Goal: Task Accomplishment & Management: Use online tool/utility

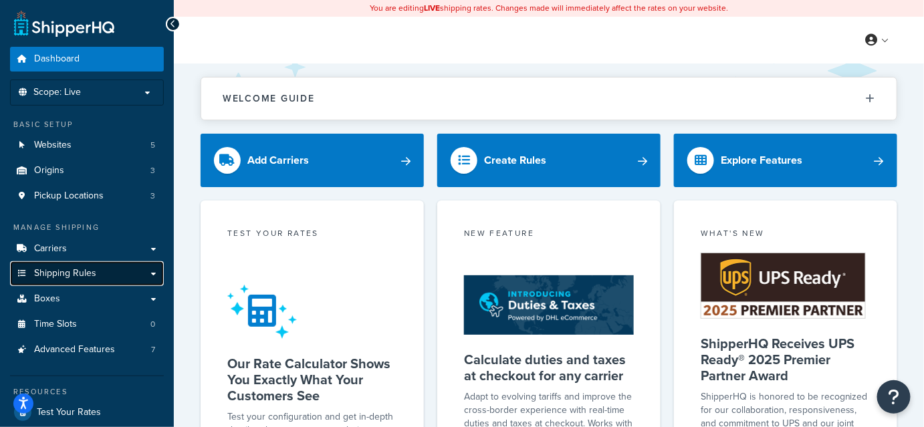
drag, startPoint x: 47, startPoint y: 271, endPoint x: 49, endPoint y: 265, distance: 7.0
click at [49, 265] on link "Shipping Rules" at bounding box center [87, 273] width 154 height 25
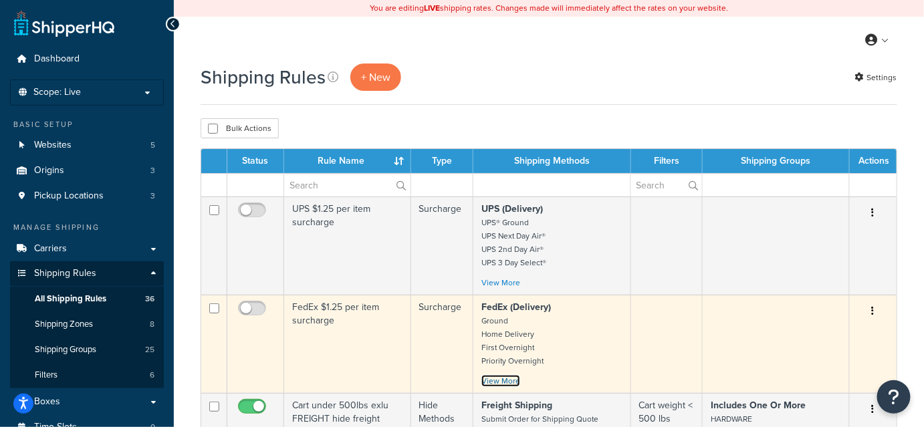
click at [497, 376] on link "View More" at bounding box center [500, 381] width 39 height 12
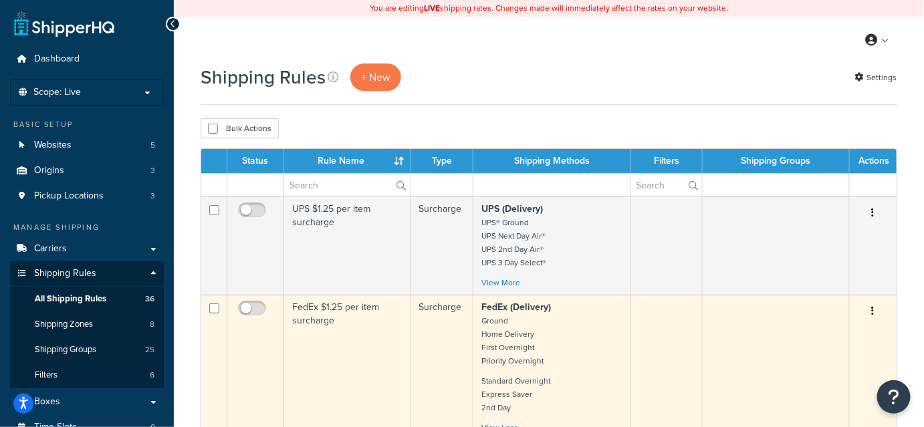
click at [590, 336] on p "FedEx (Delivery) Ground Home Delivery First Overnight Priority Overnight" at bounding box center [551, 334] width 140 height 67
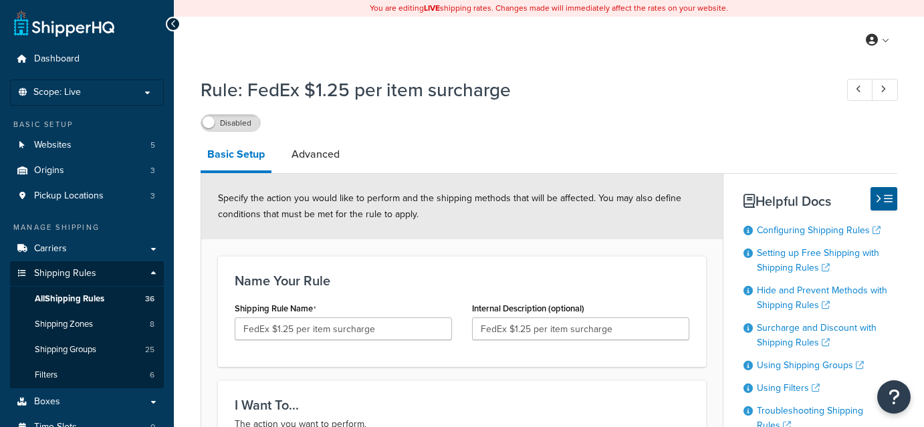
select select "SURCHARGE"
select select "ITEM"
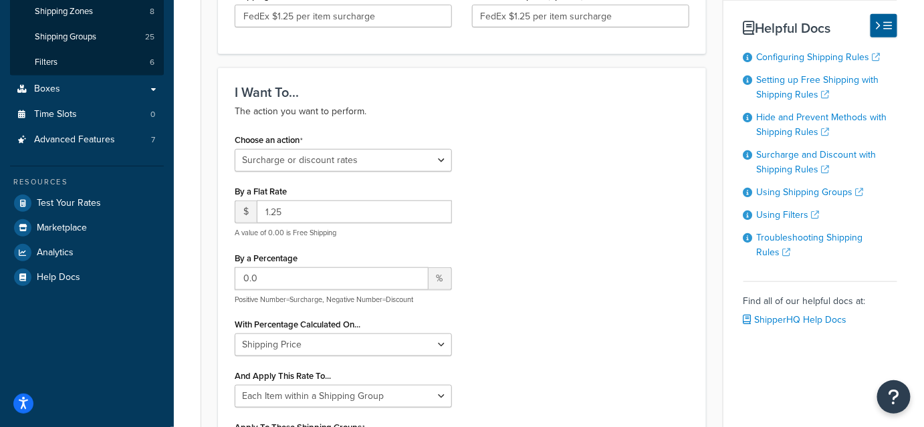
scroll to position [396, 0]
